Goal: Task Accomplishment & Management: Manage account settings

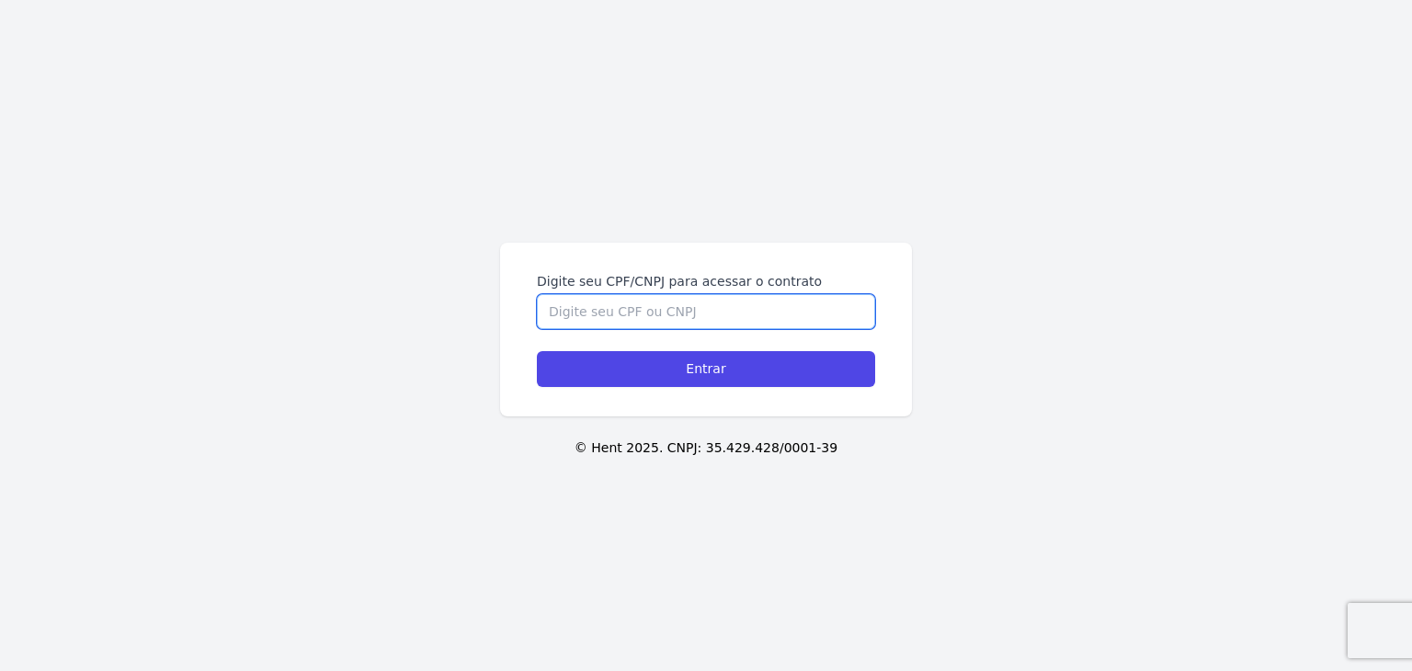
click at [598, 299] on input "Digite seu CPF/CNPJ para acessar o contrato" at bounding box center [706, 311] width 338 height 35
paste input "861.615.945-28"
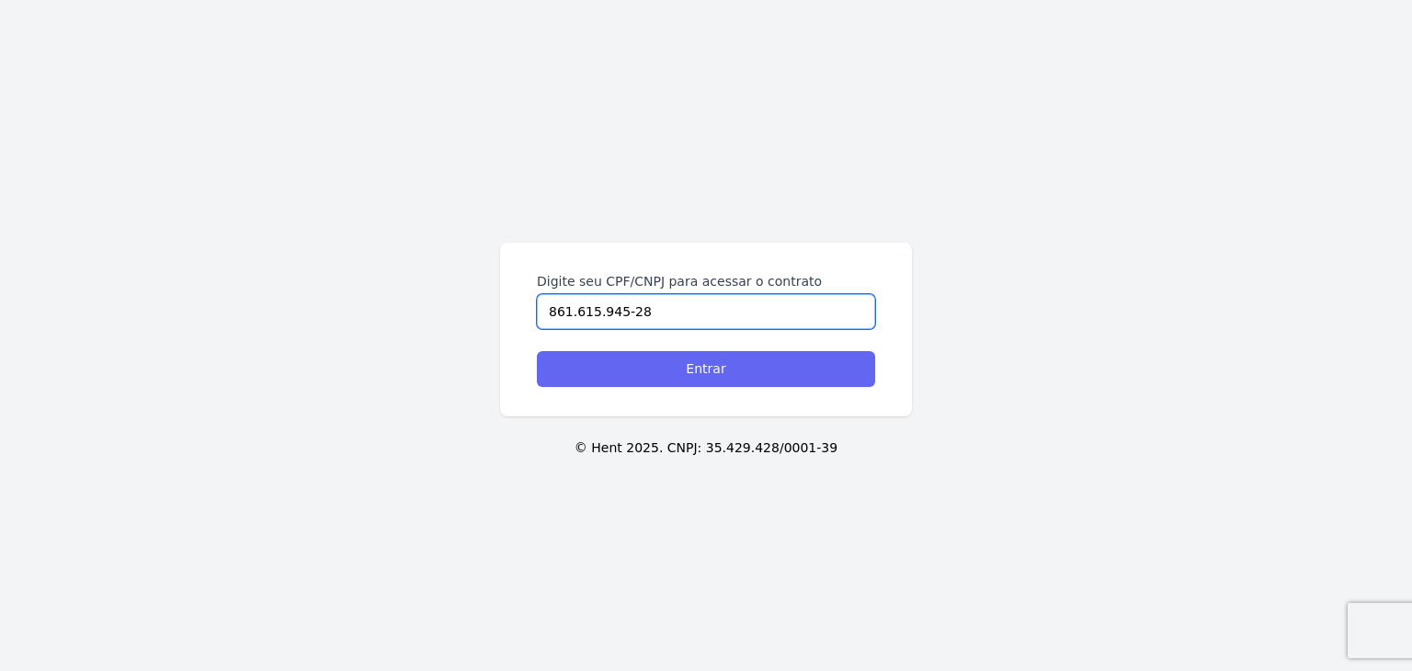
type input "861.615.945-28"
click at [669, 365] on input "Entrar" at bounding box center [706, 369] width 338 height 36
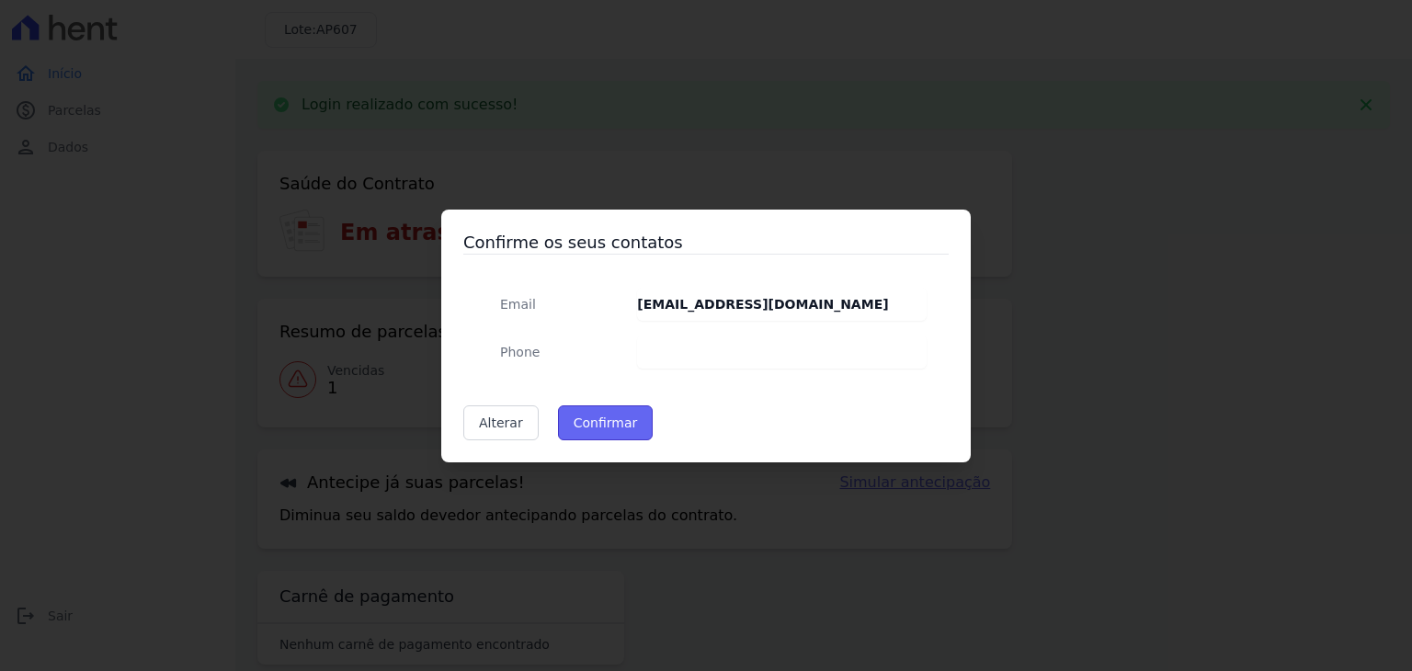
click at [593, 430] on button "Confirmar" at bounding box center [606, 422] width 96 height 35
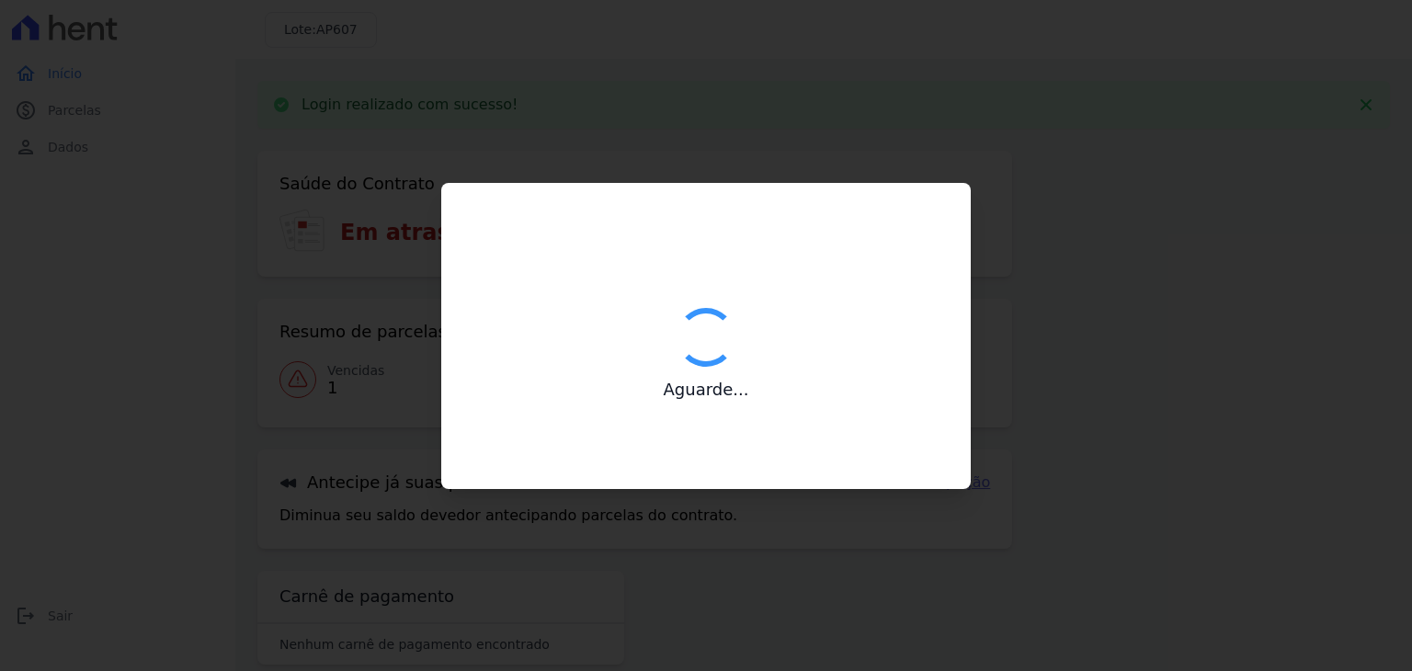
type input "Contatos confirmados com sucesso."
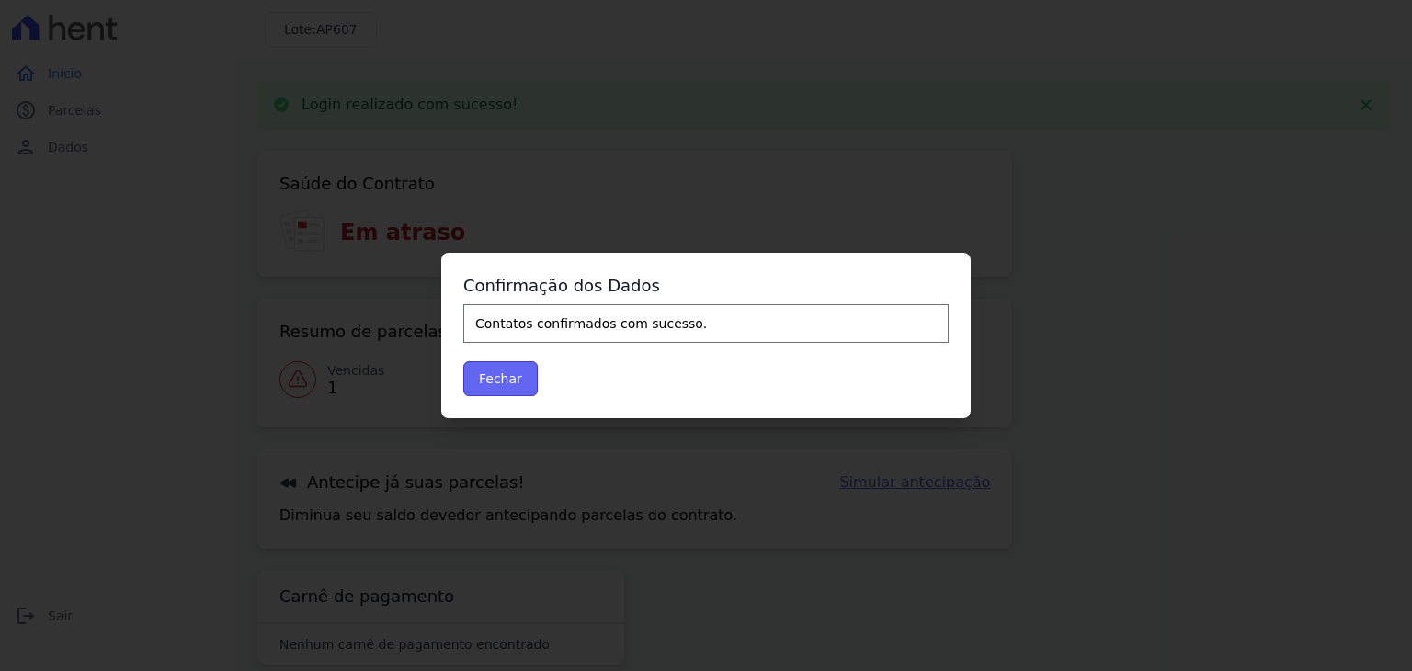
click at [513, 379] on button "Fechar" at bounding box center [500, 378] width 74 height 35
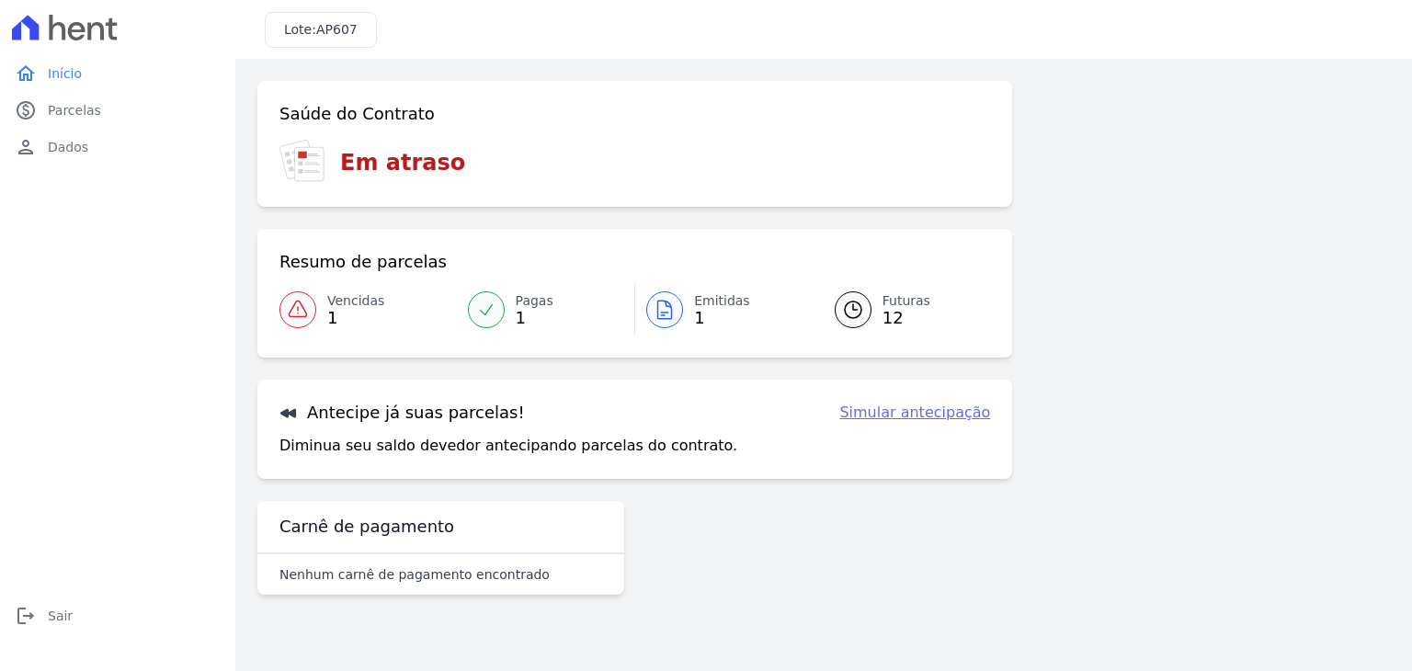
click at [684, 313] on link "Emitidas 1" at bounding box center [723, 309] width 177 height 51
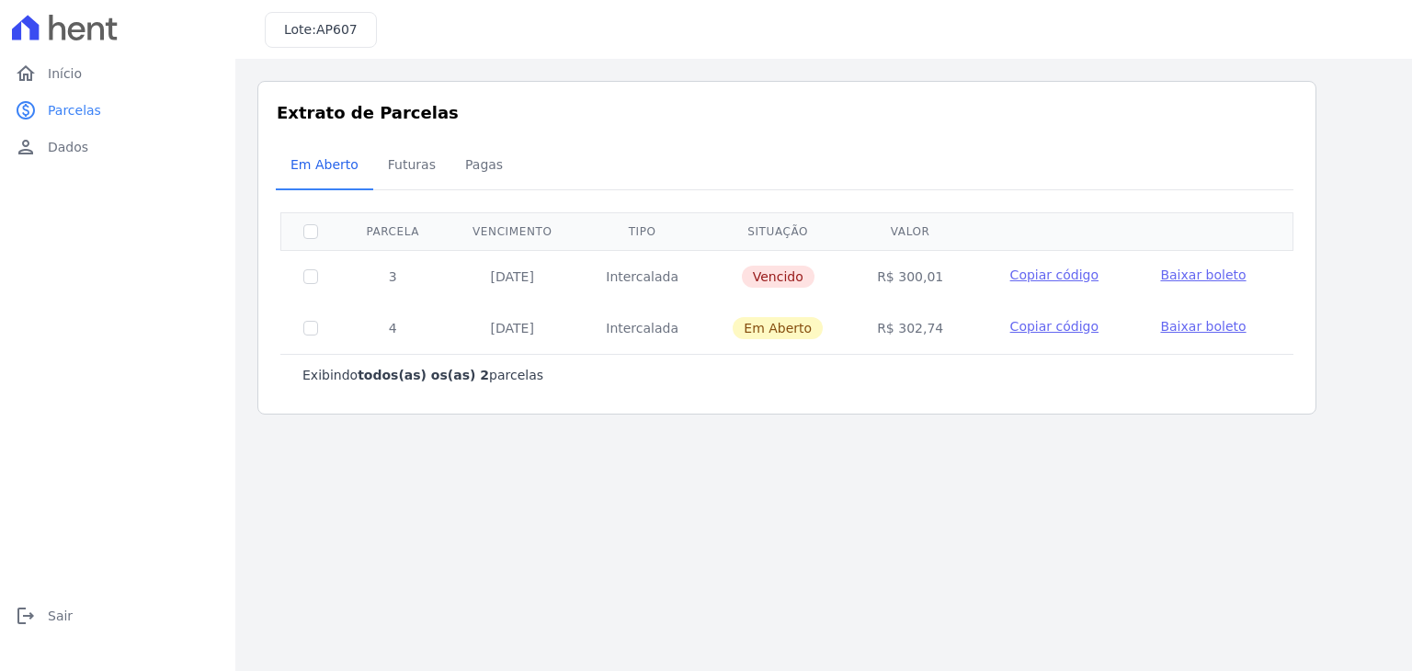
click at [1175, 325] on span "Baixar boleto" at bounding box center [1202, 326] width 85 height 15
click at [1209, 276] on span "Baixar boleto" at bounding box center [1202, 275] width 85 height 15
click at [57, 626] on link "logout Sair" at bounding box center [117, 616] width 221 height 37
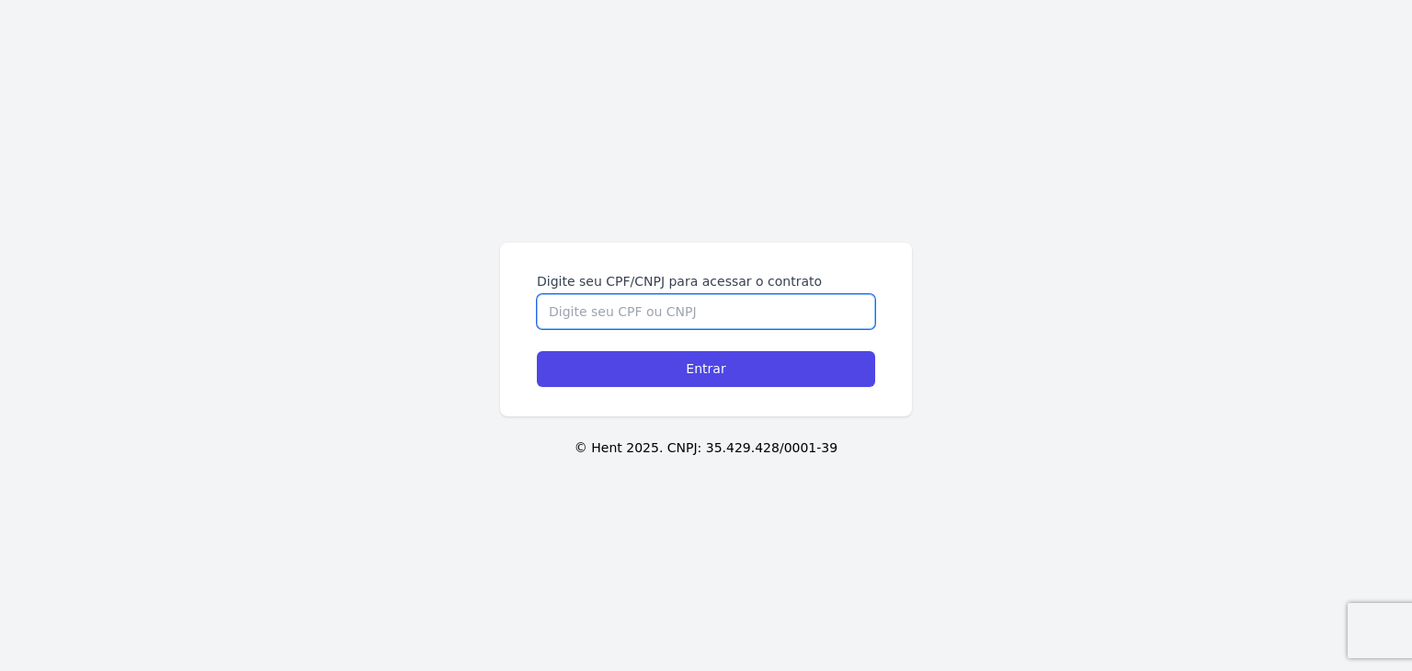
click at [792, 302] on input "Digite seu CPF/CNPJ para acessar o contrato" at bounding box center [706, 311] width 338 height 35
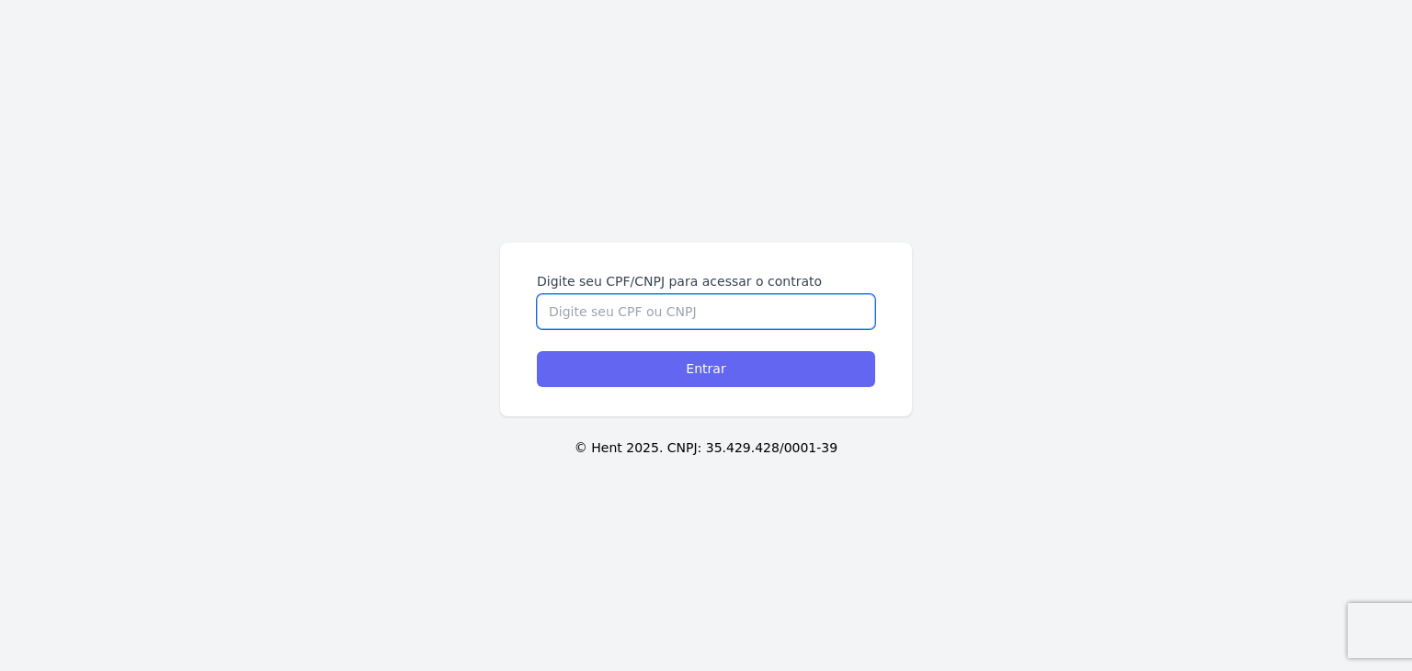
paste input "419.282.318-70"
type input "419.282.318-70"
click at [788, 368] on input "Entrar" at bounding box center [706, 369] width 338 height 36
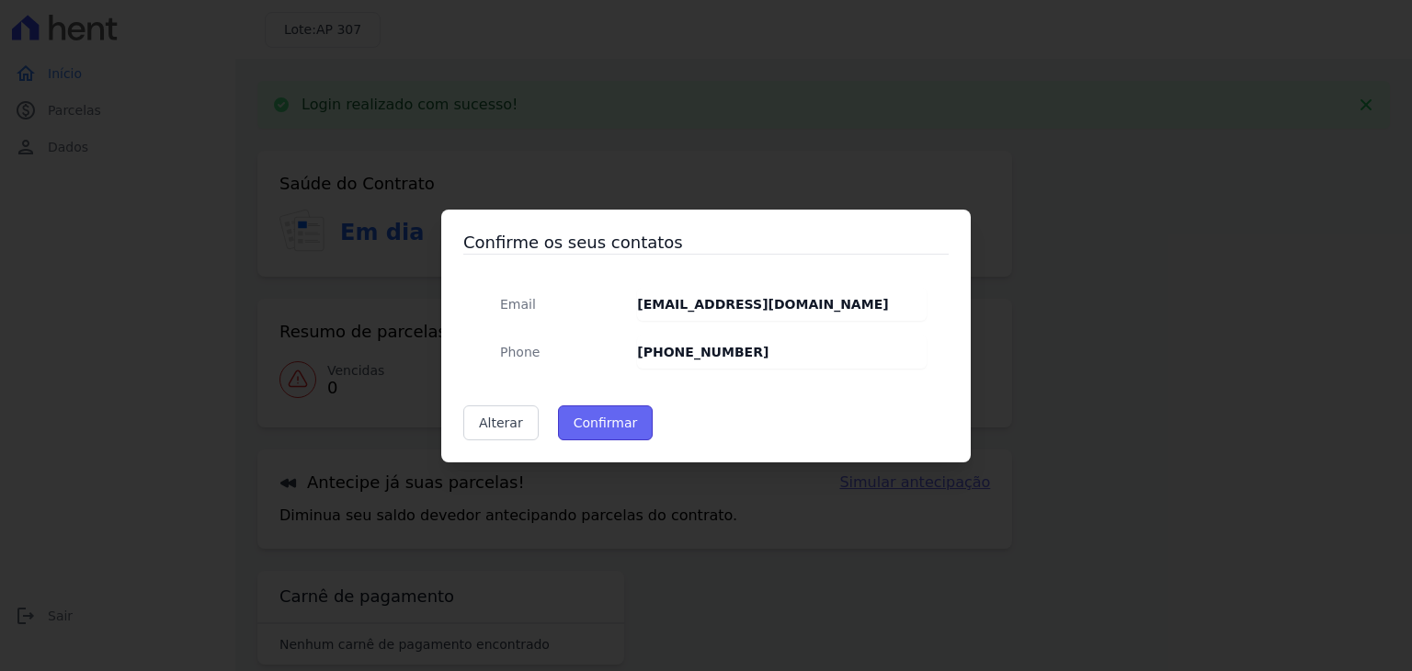
click at [588, 413] on button "Confirmar" at bounding box center [606, 422] width 96 height 35
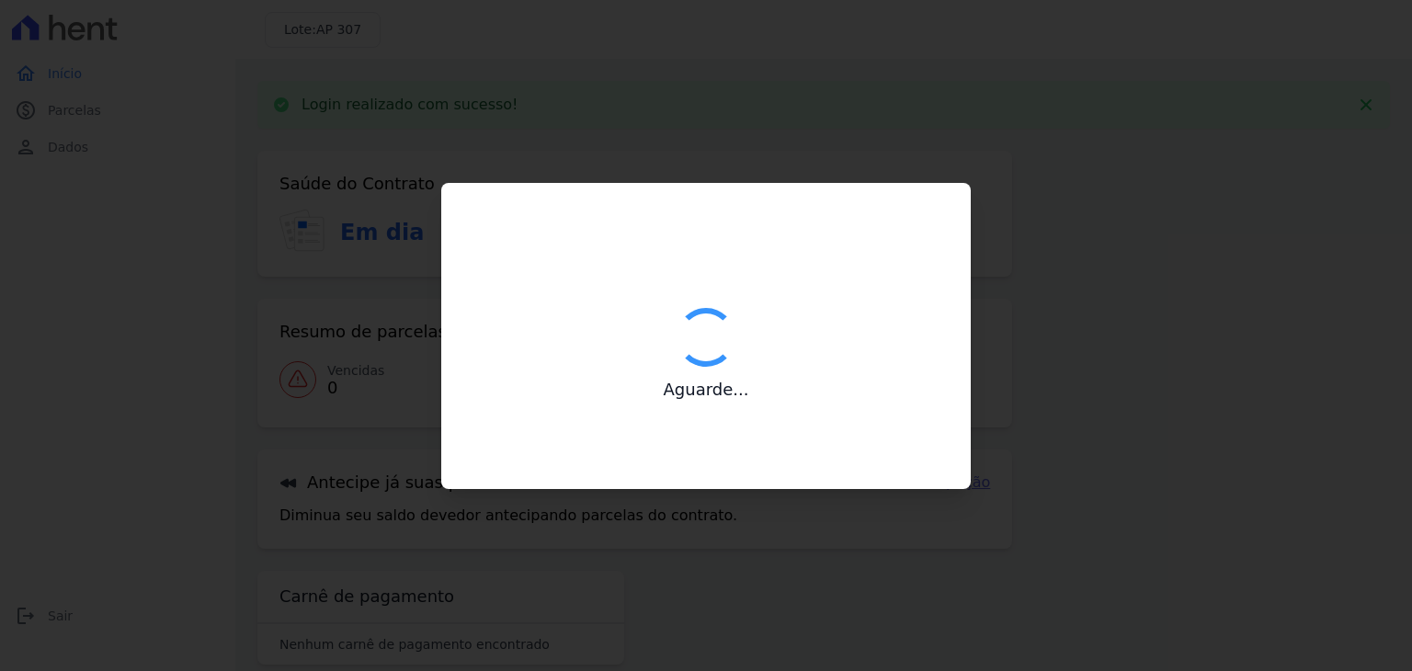
type input "Contatos confirmados com sucesso."
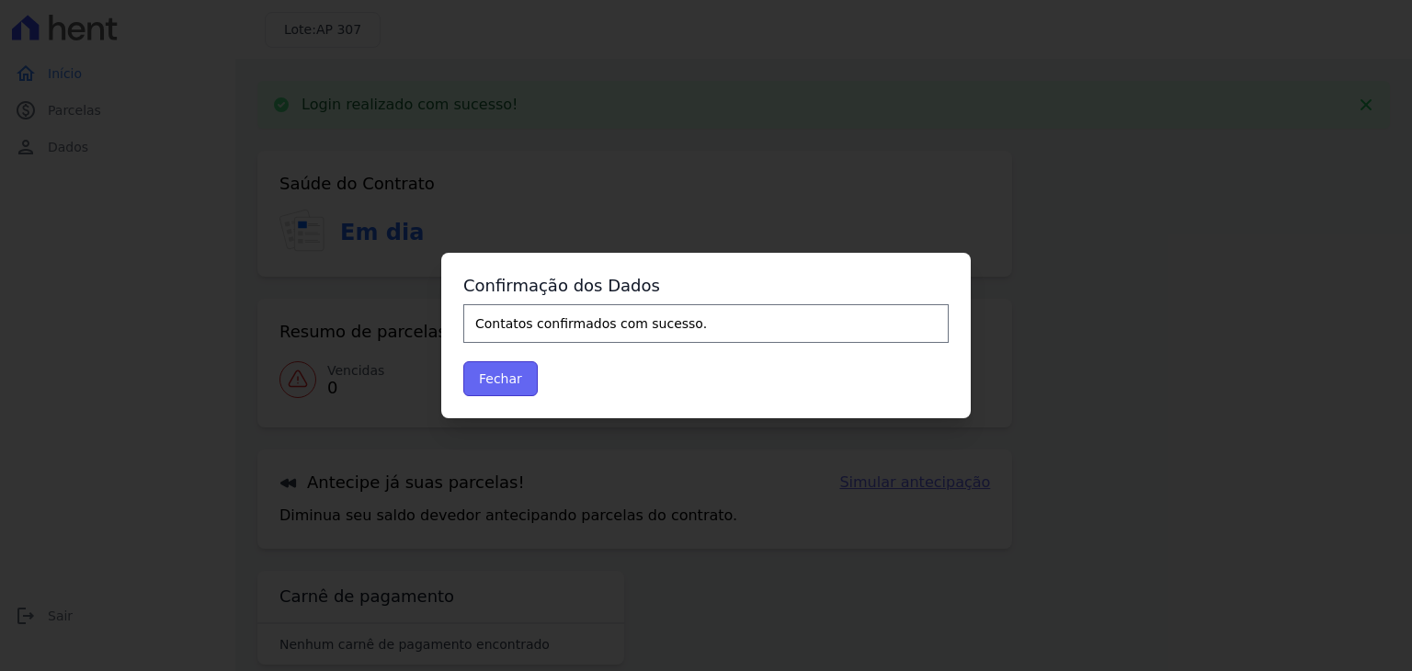
click at [476, 382] on button "Fechar" at bounding box center [500, 378] width 74 height 35
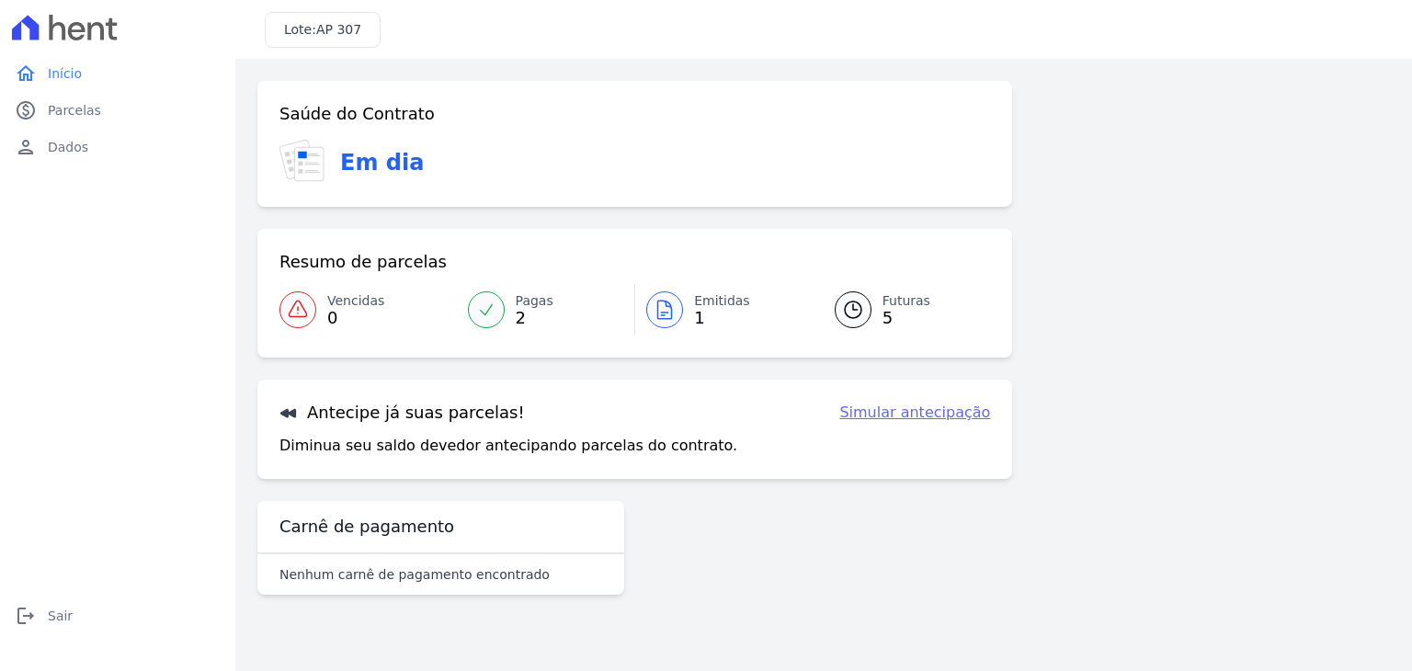
click at [650, 320] on link "Emitidas 1" at bounding box center [723, 309] width 177 height 51
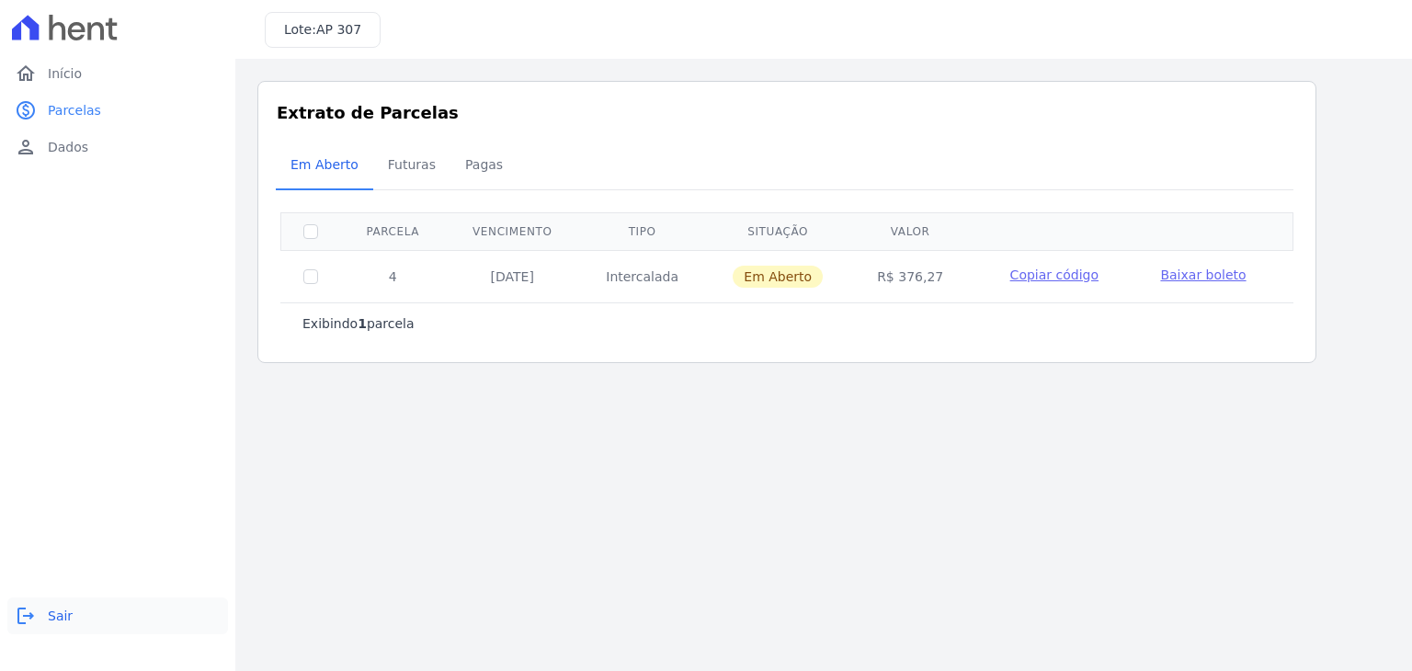
click at [63, 611] on span "Sair" at bounding box center [60, 616] width 25 height 18
